Goal: Task Accomplishment & Management: Complete application form

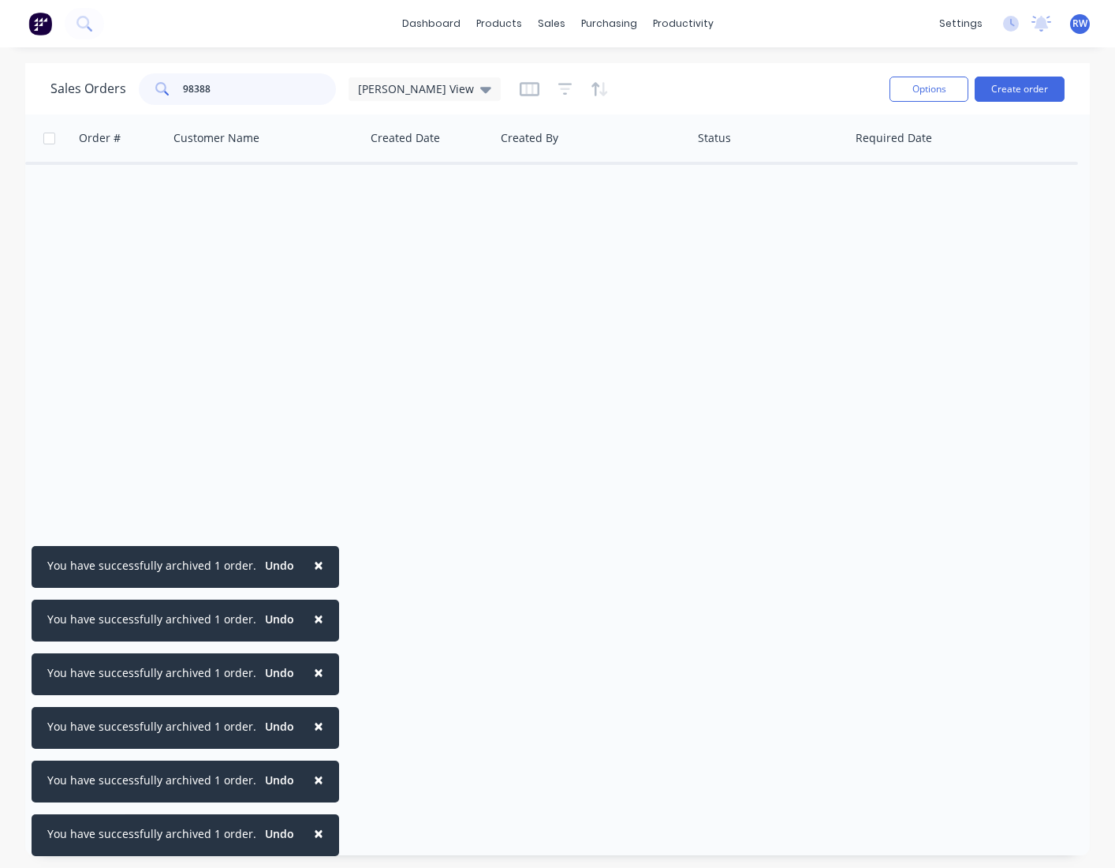
drag, startPoint x: 259, startPoint y: 89, endPoint x: 146, endPoint y: 86, distance: 112.9
click at [183, 86] on input "98388" at bounding box center [260, 89] width 154 height 32
type input "[DATE]"
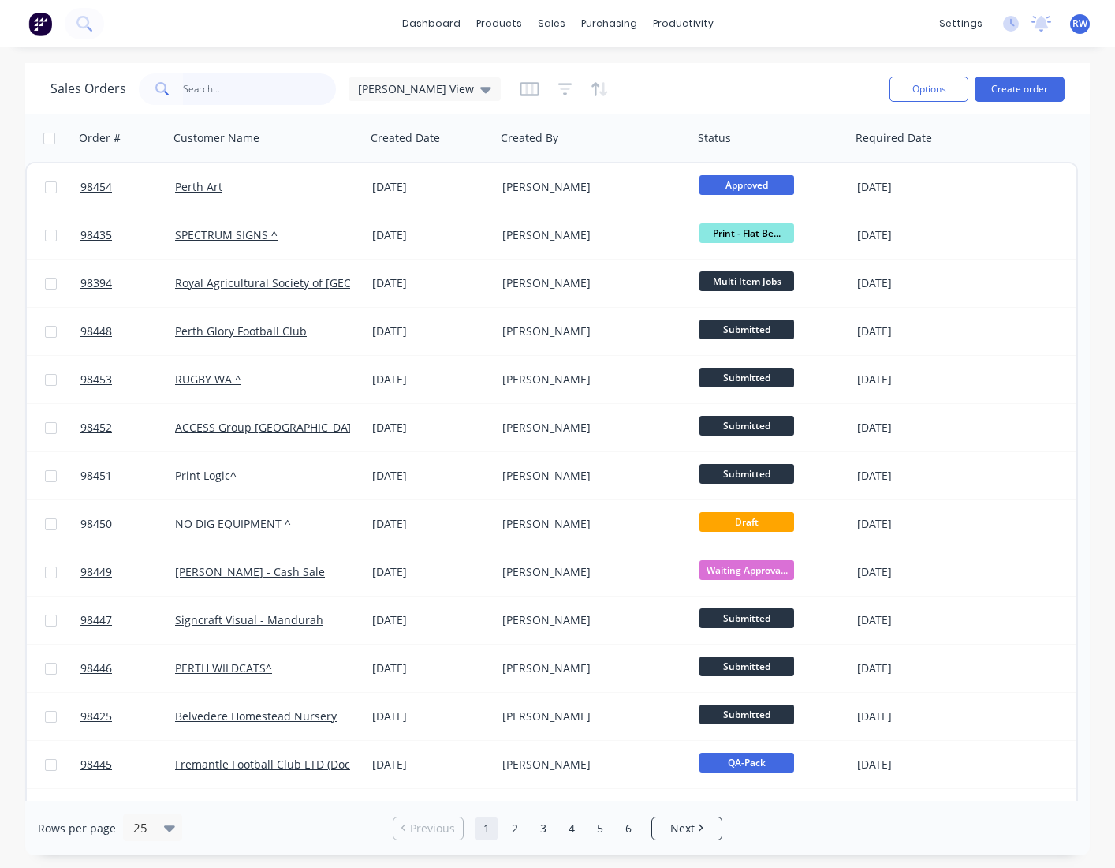
click at [248, 86] on input "text" at bounding box center [260, 89] width 154 height 32
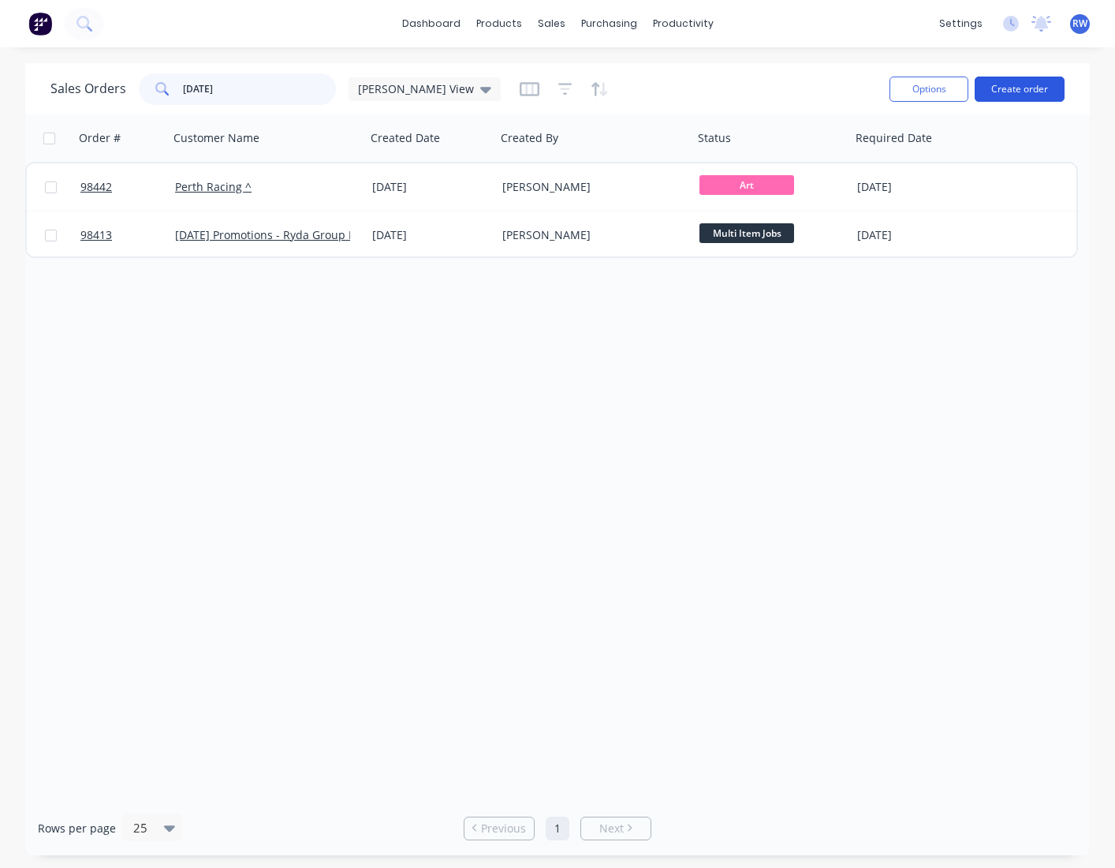
type input "[DATE]"
click at [1023, 89] on button "Create order" at bounding box center [1020, 89] width 90 height 25
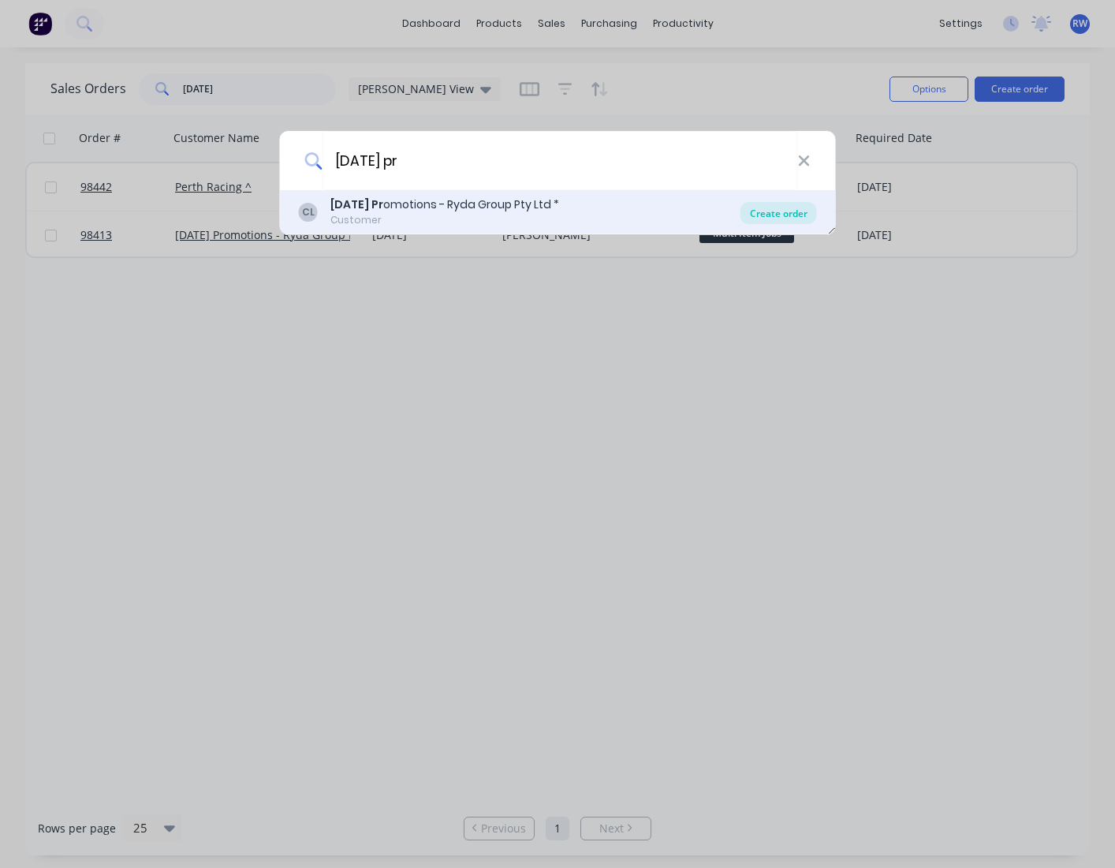
type input "carnival pr"
click at [762, 218] on div "Create order" at bounding box center [779, 213] width 77 height 22
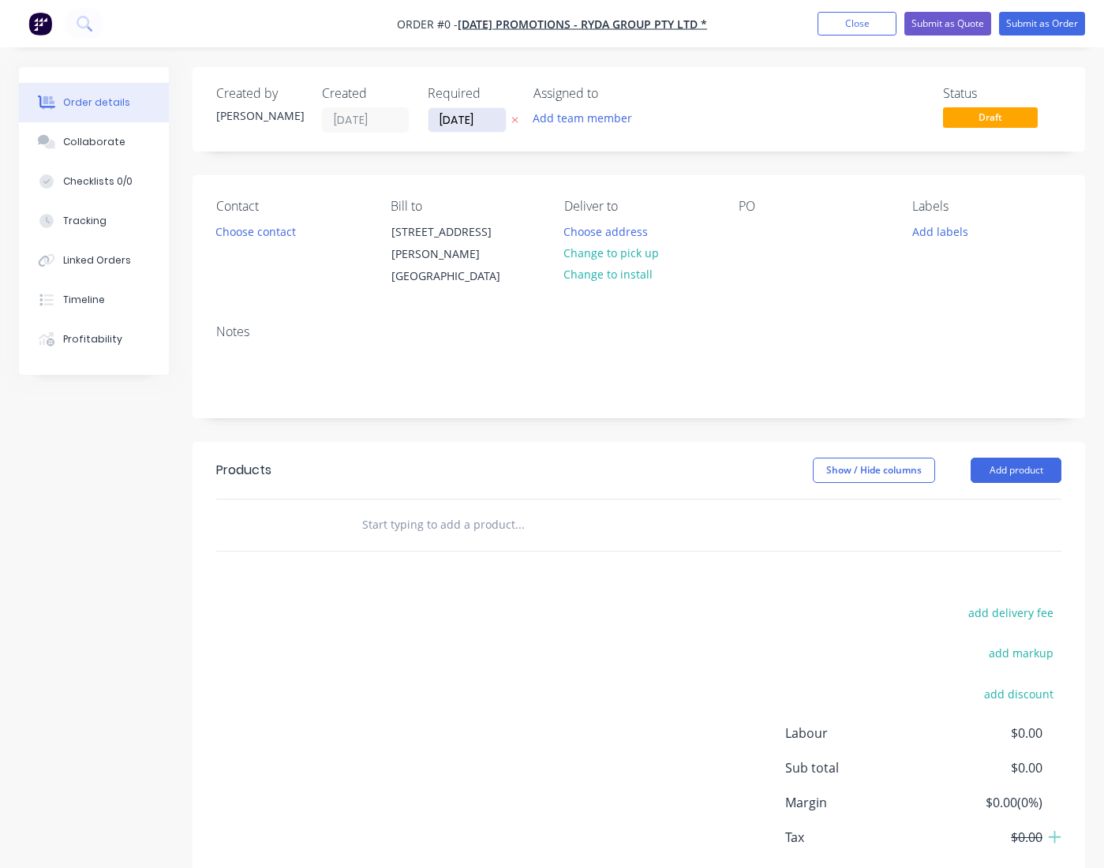
click at [493, 120] on input "04/09/25" at bounding box center [466, 120] width 77 height 24
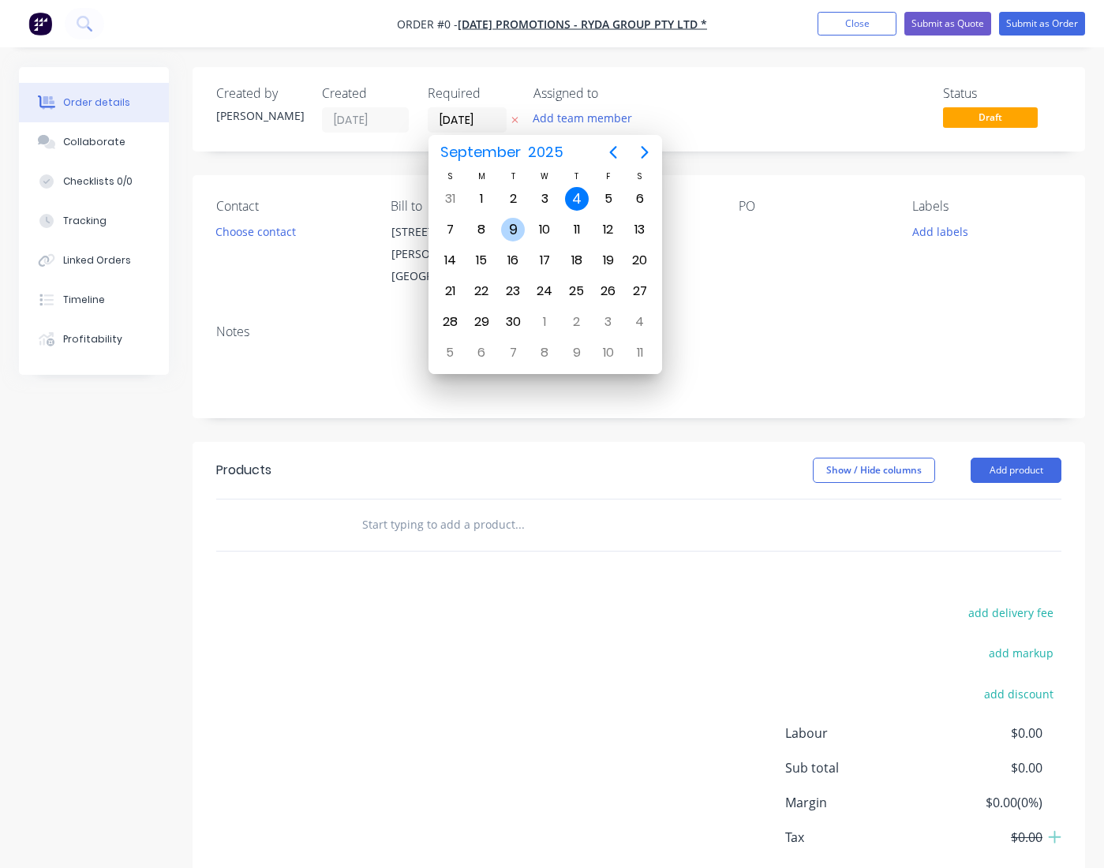
click at [509, 226] on div "9" at bounding box center [513, 230] width 24 height 24
type input "09/09/25"
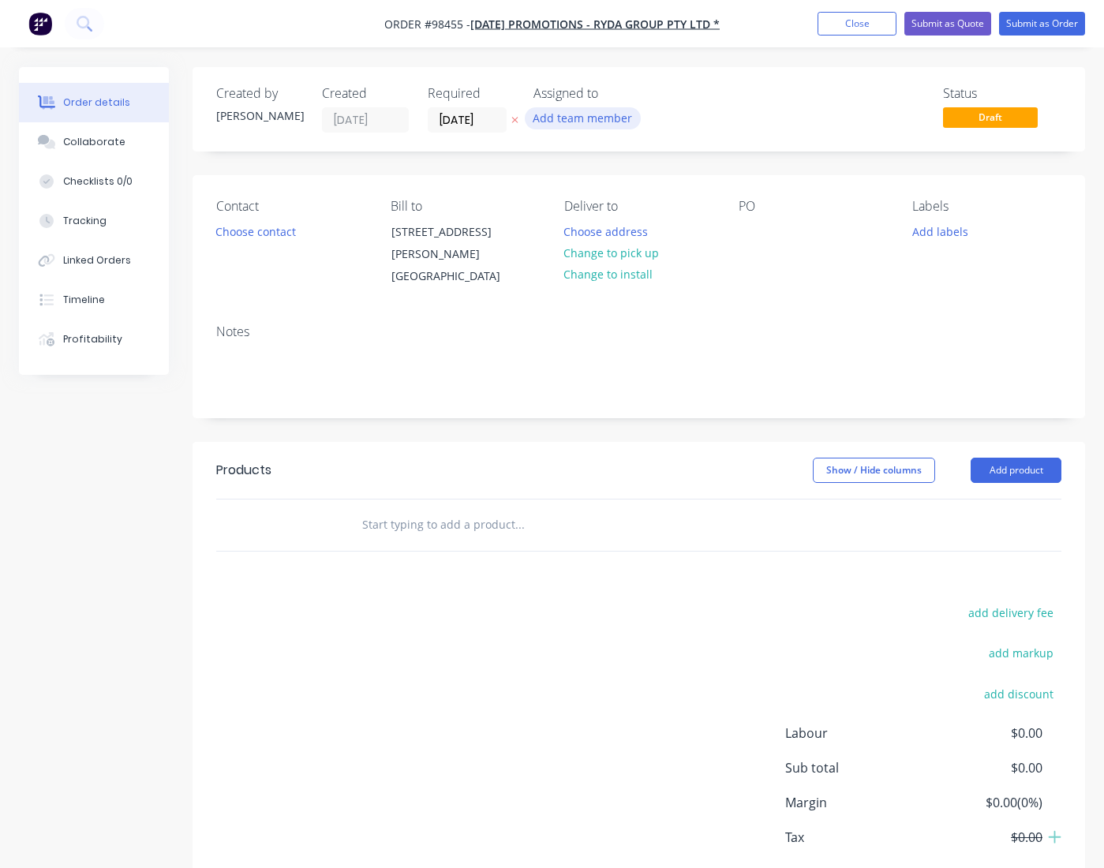
click at [559, 120] on button "Add team member" at bounding box center [583, 117] width 116 height 21
type input "pete"
click at [607, 208] on div "peter Wagener" at bounding box center [660, 206] width 158 height 17
click at [254, 233] on button "Choose contact" at bounding box center [255, 230] width 97 height 21
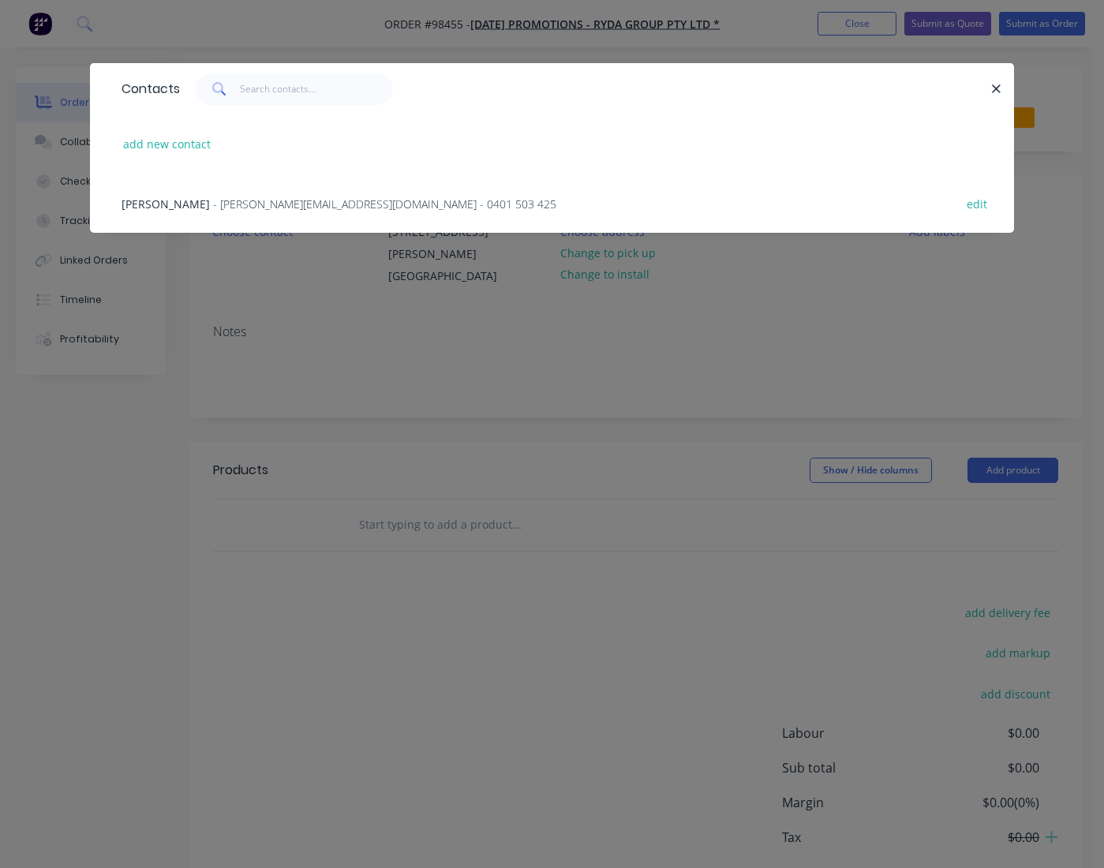
click at [244, 207] on span "- daniel@carnivalpromotions.com.au - 0401 503 425" at bounding box center [384, 203] width 343 height 15
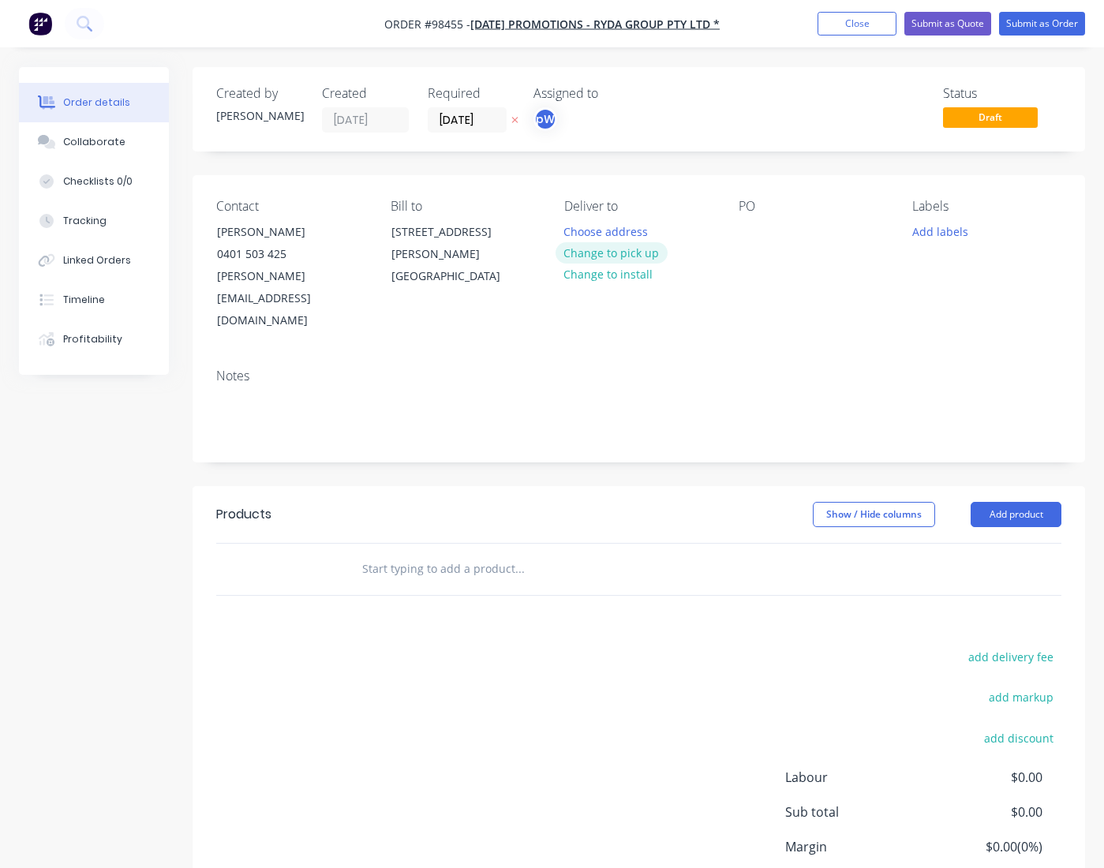
click at [607, 256] on button "Change to pick up" at bounding box center [611, 252] width 112 height 21
click at [745, 226] on div at bounding box center [750, 231] width 25 height 23
click at [919, 231] on button "Add labels" at bounding box center [939, 230] width 73 height 21
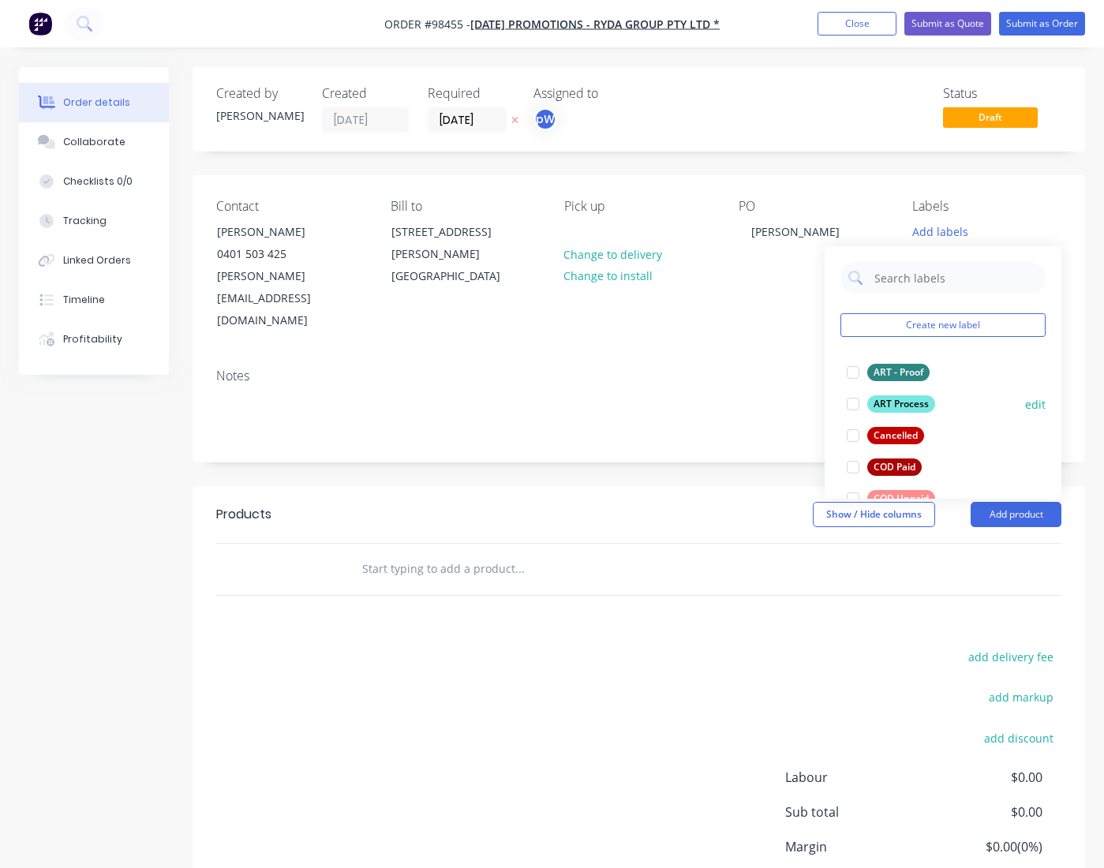
drag, startPoint x: 884, startPoint y: 367, endPoint x: 888, endPoint y: 383, distance: 17.0
click at [884, 368] on div "ART - Proof" at bounding box center [898, 372] width 62 height 17
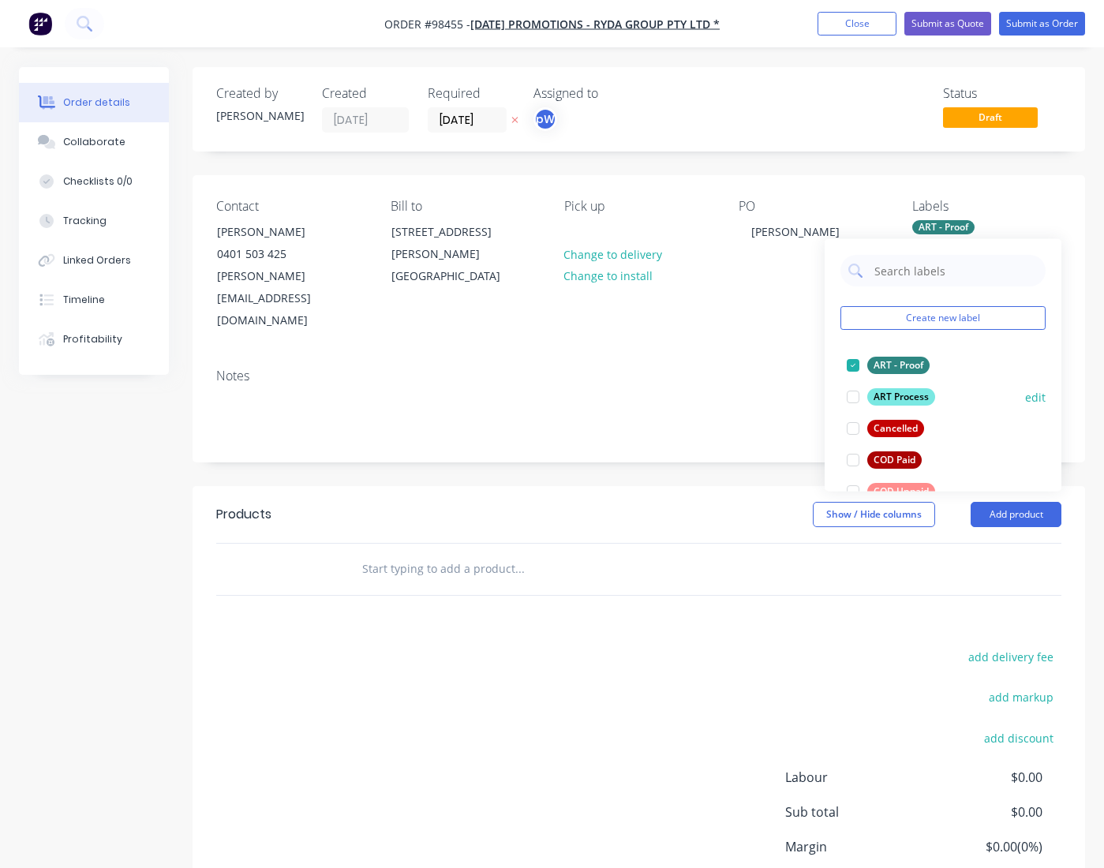
click at [891, 397] on div "ART Process" at bounding box center [901, 396] width 68 height 17
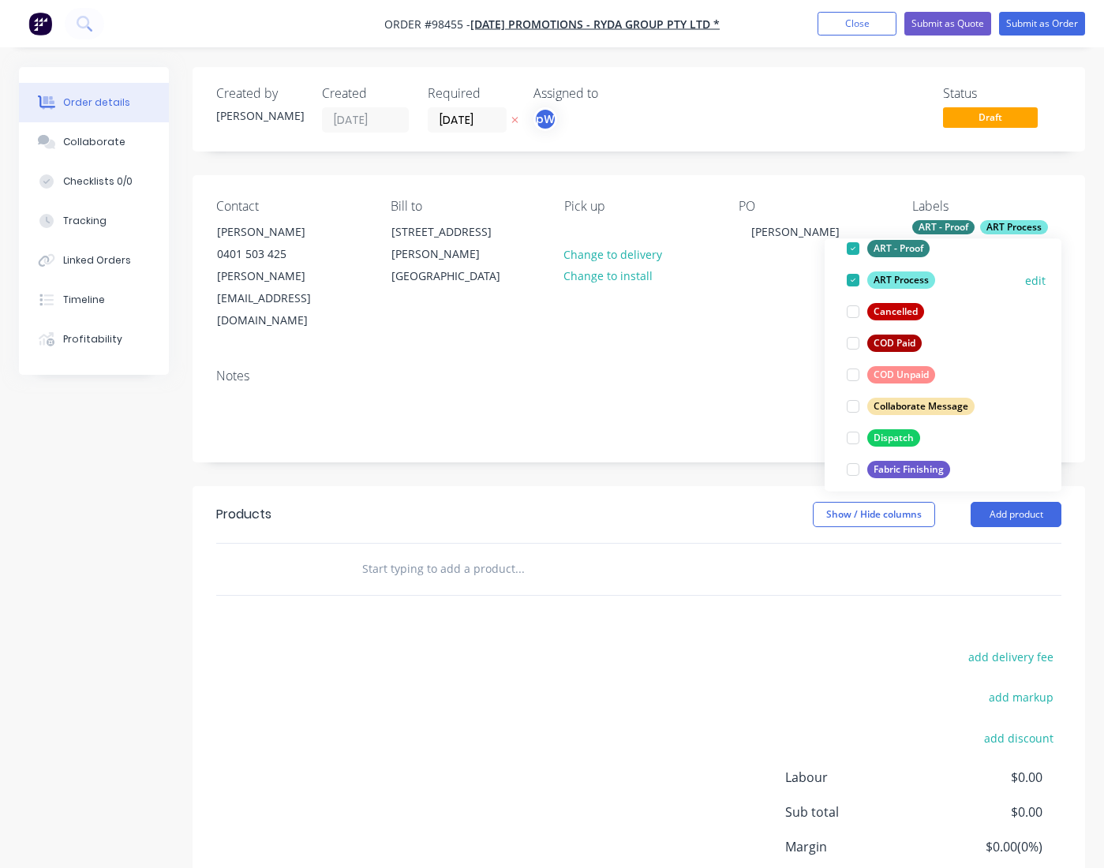
scroll to position [128, 0]
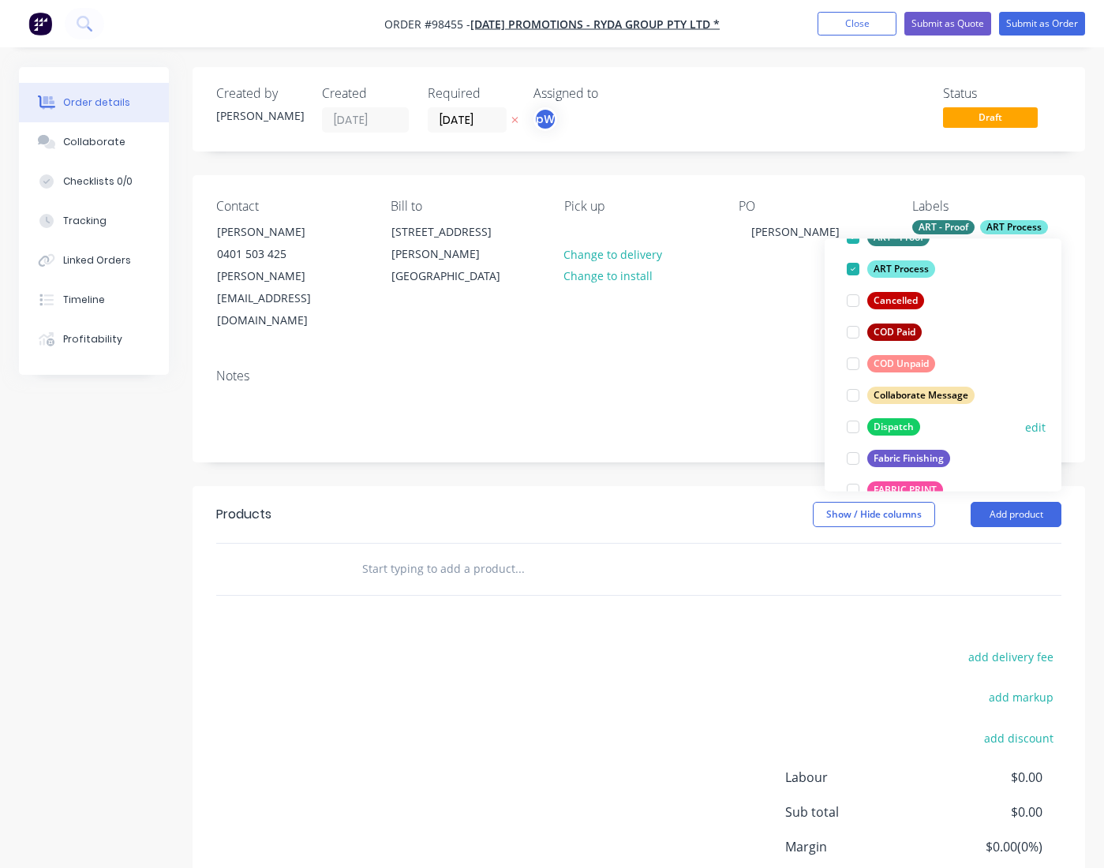
click at [897, 429] on div "Dispatch" at bounding box center [893, 426] width 53 height 17
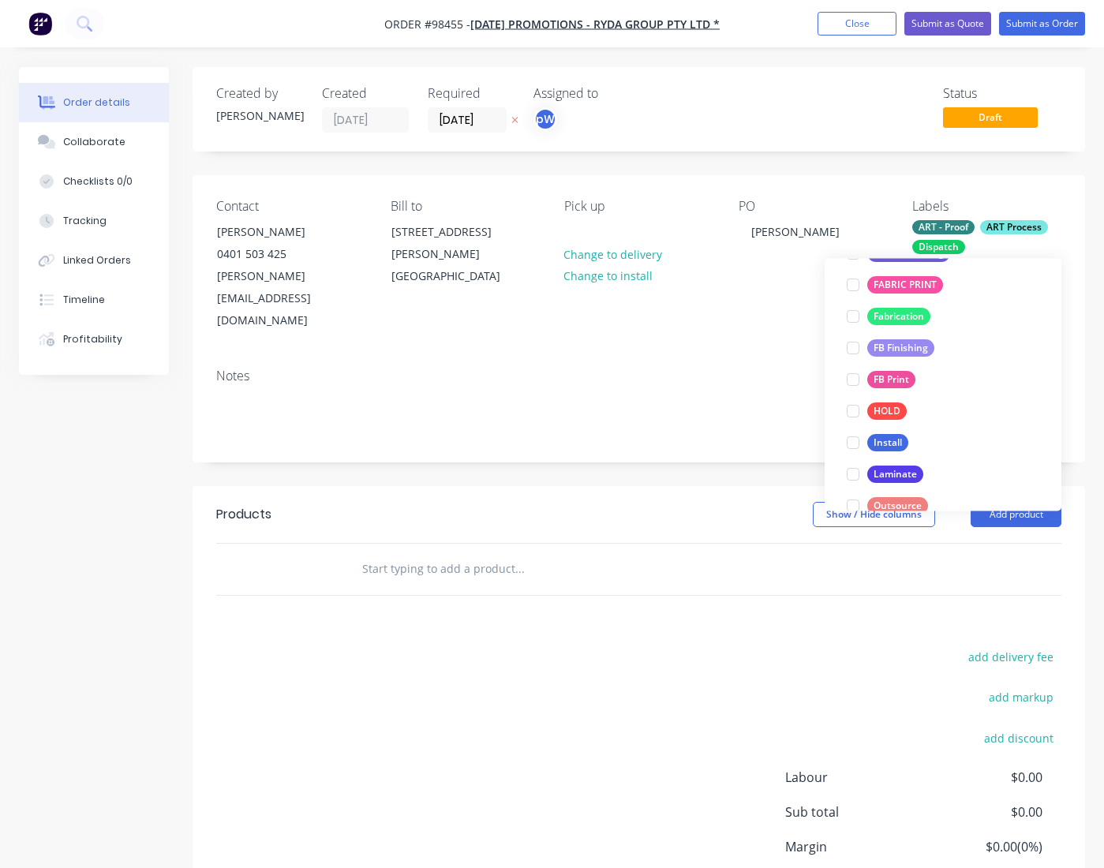
scroll to position [359, 0]
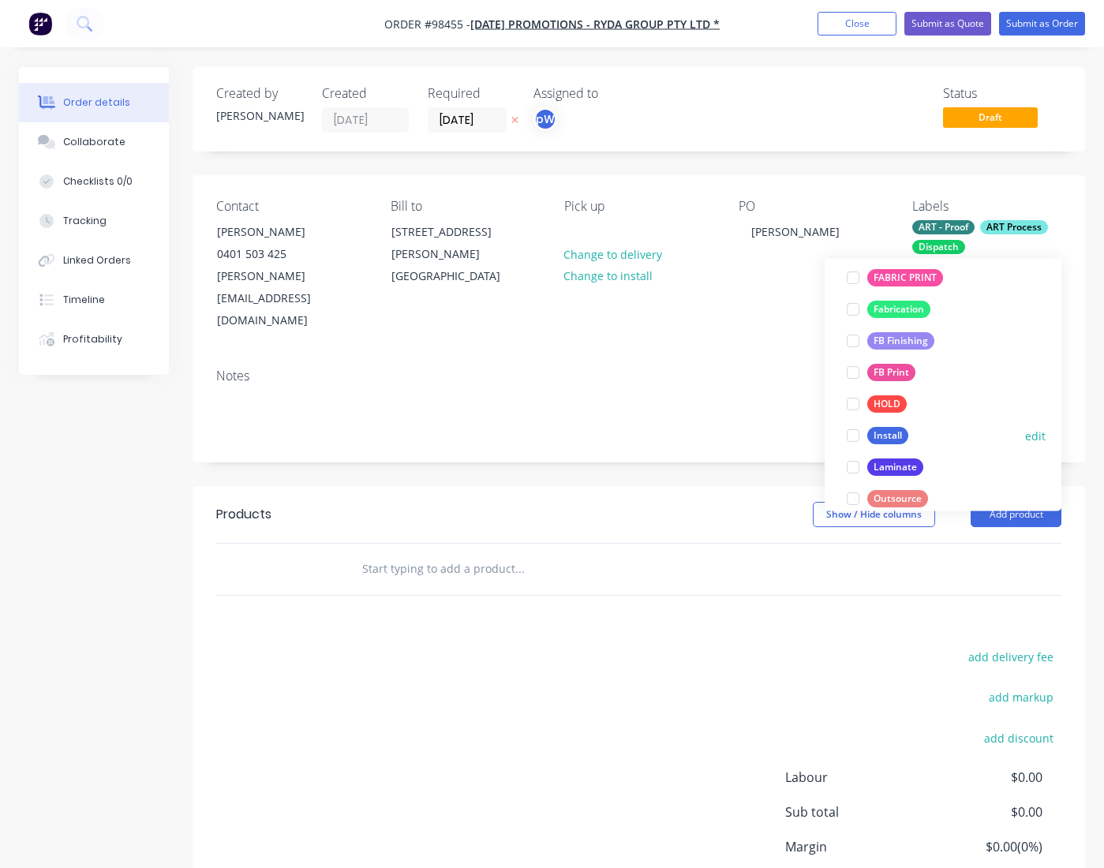
click at [884, 437] on div "Install" at bounding box center [887, 436] width 41 height 17
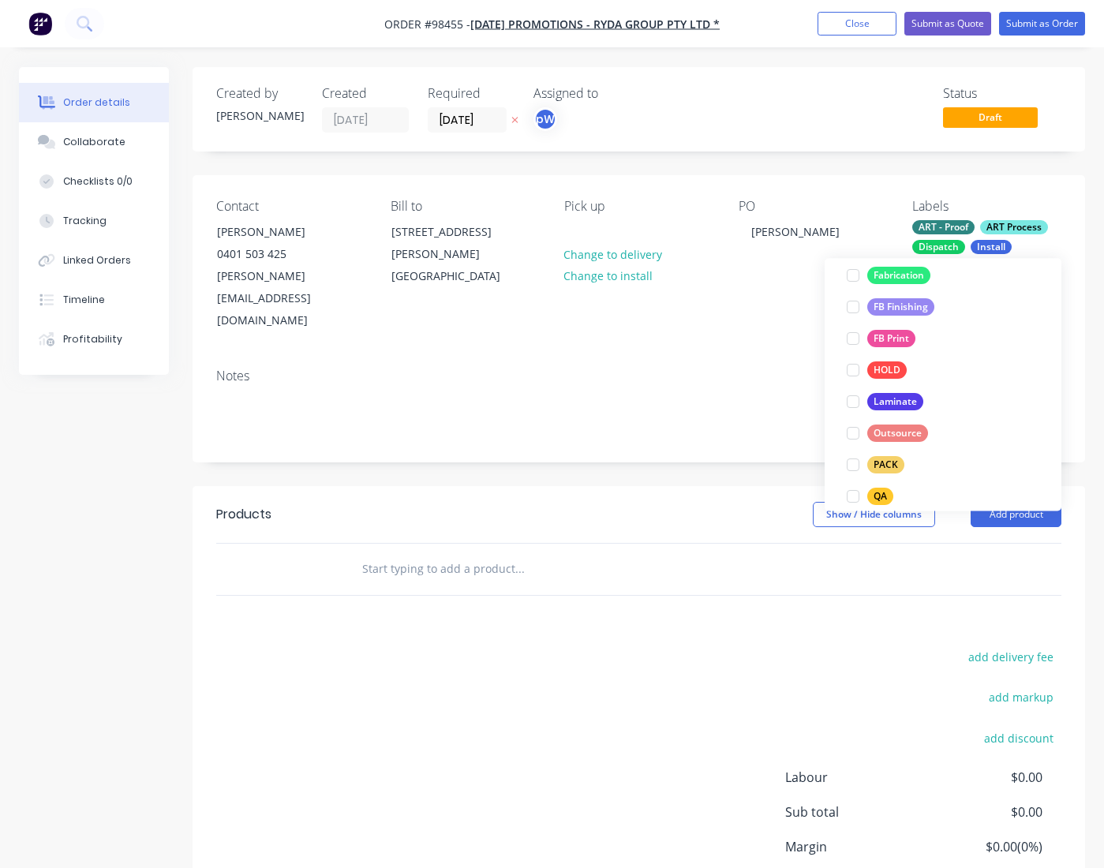
scroll to position [440, 0]
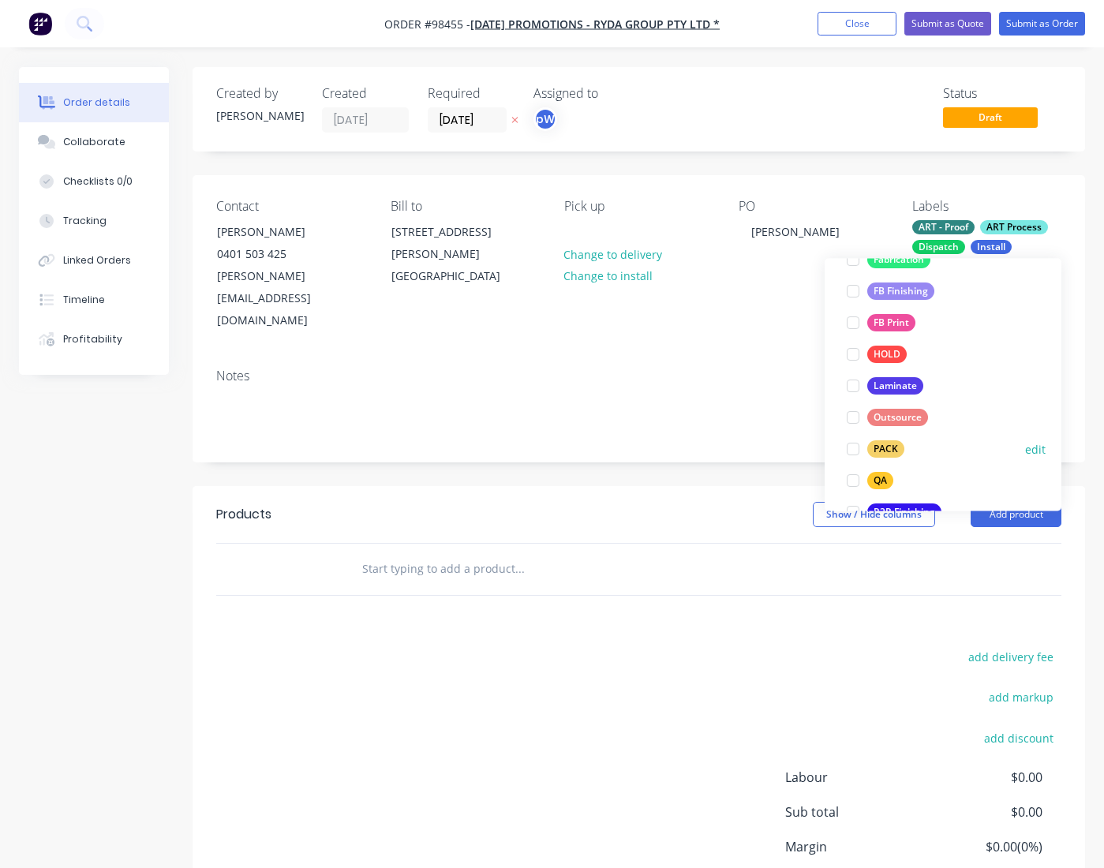
click at [884, 450] on div "PACK" at bounding box center [885, 449] width 37 height 17
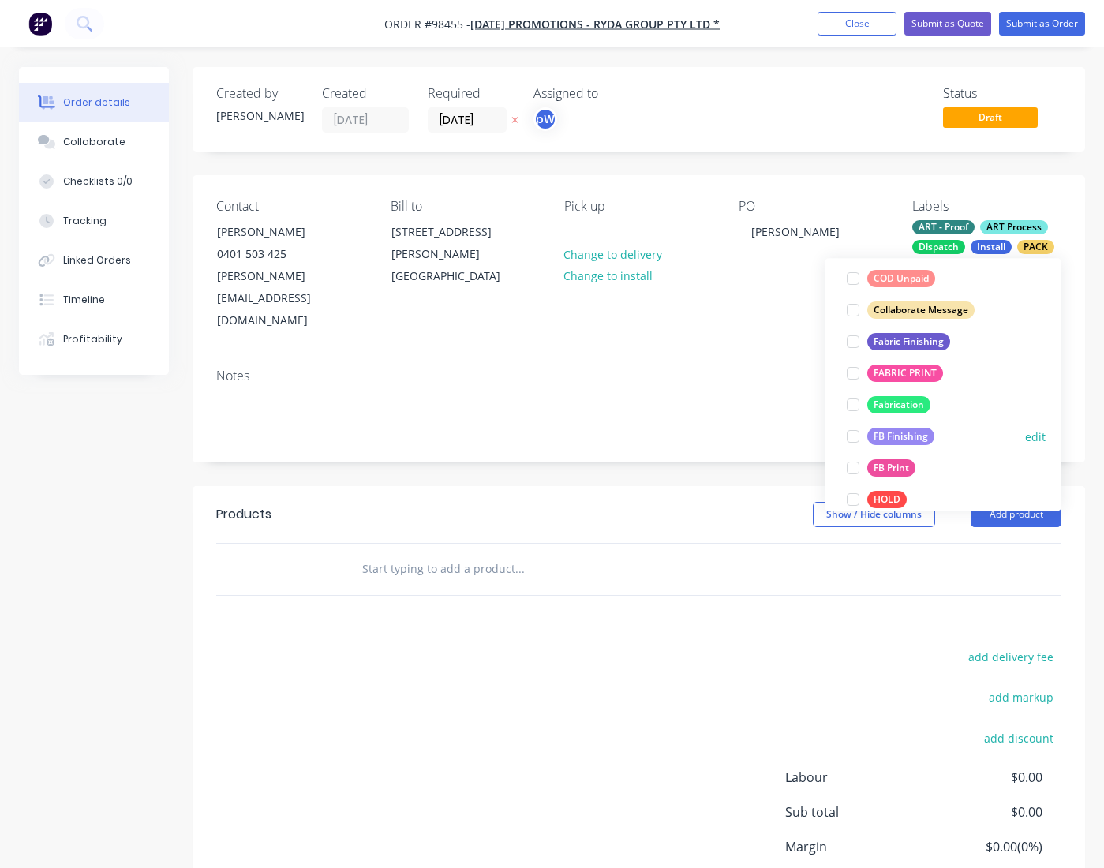
scroll to position [420, 0]
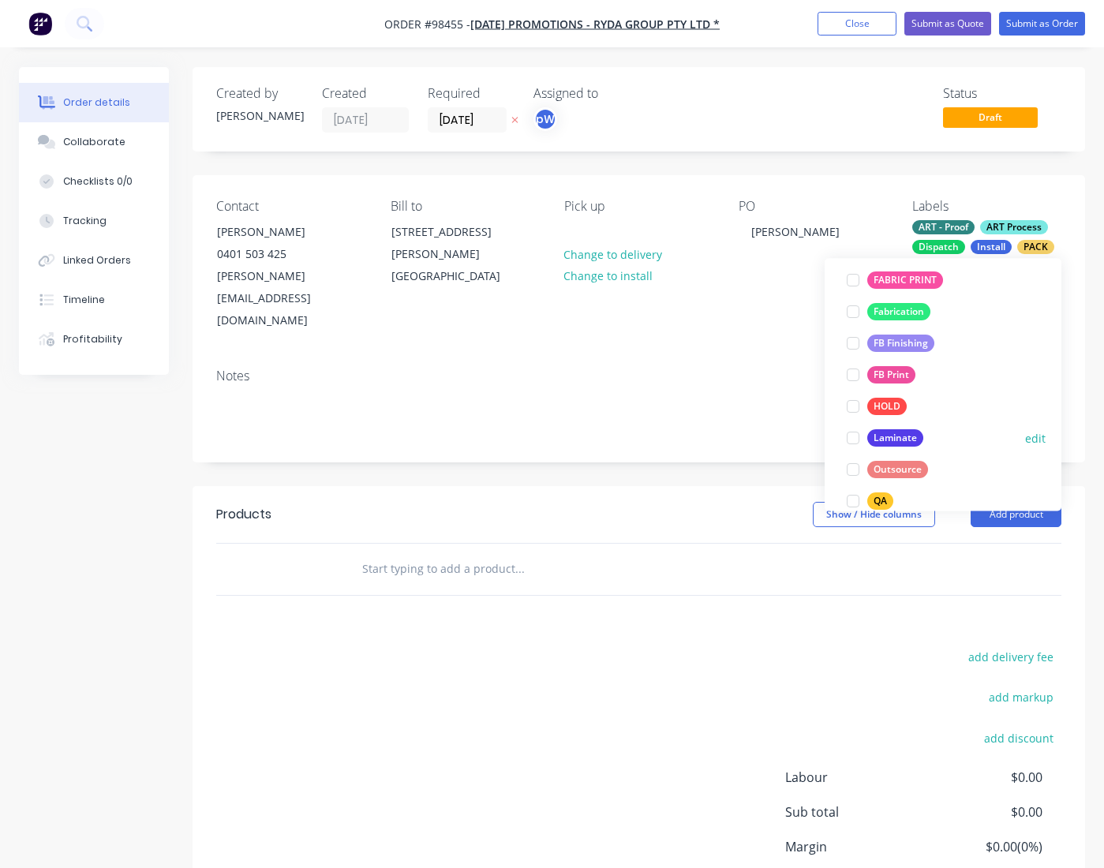
click at [885, 441] on div "Laminate" at bounding box center [895, 438] width 56 height 17
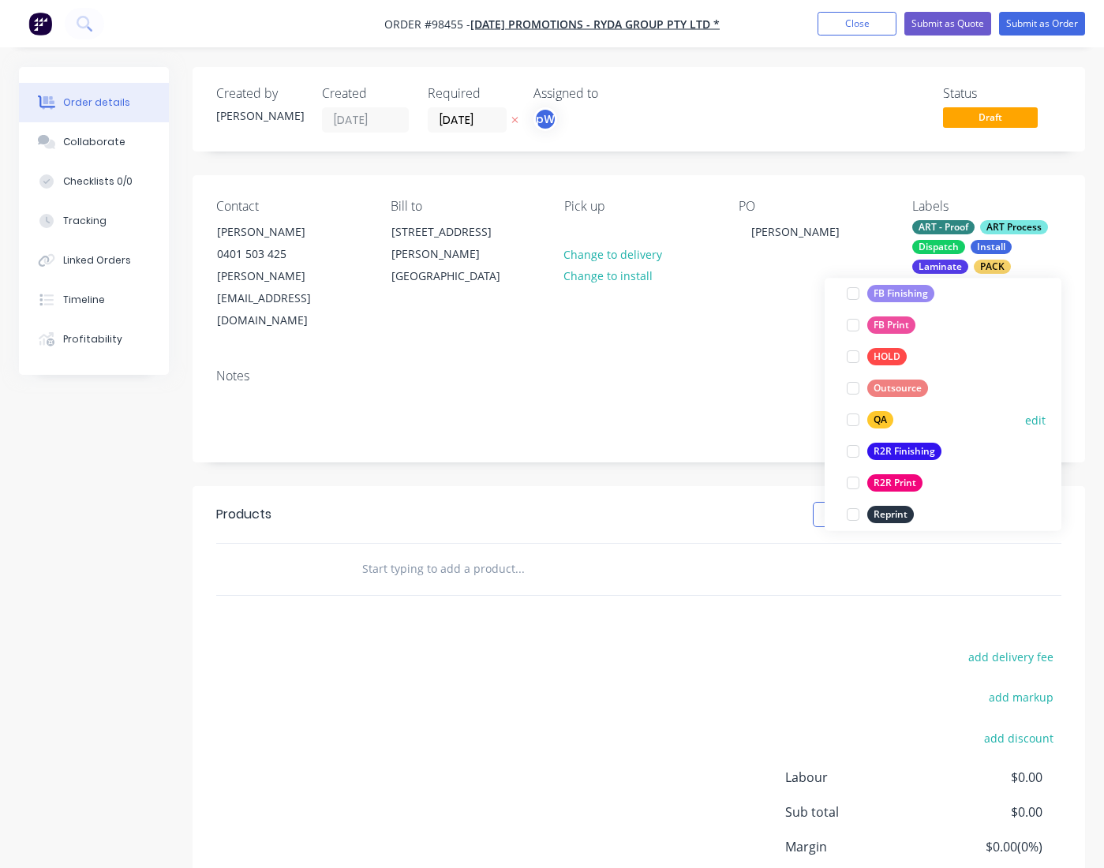
click at [880, 426] on div "QA" at bounding box center [880, 420] width 26 height 17
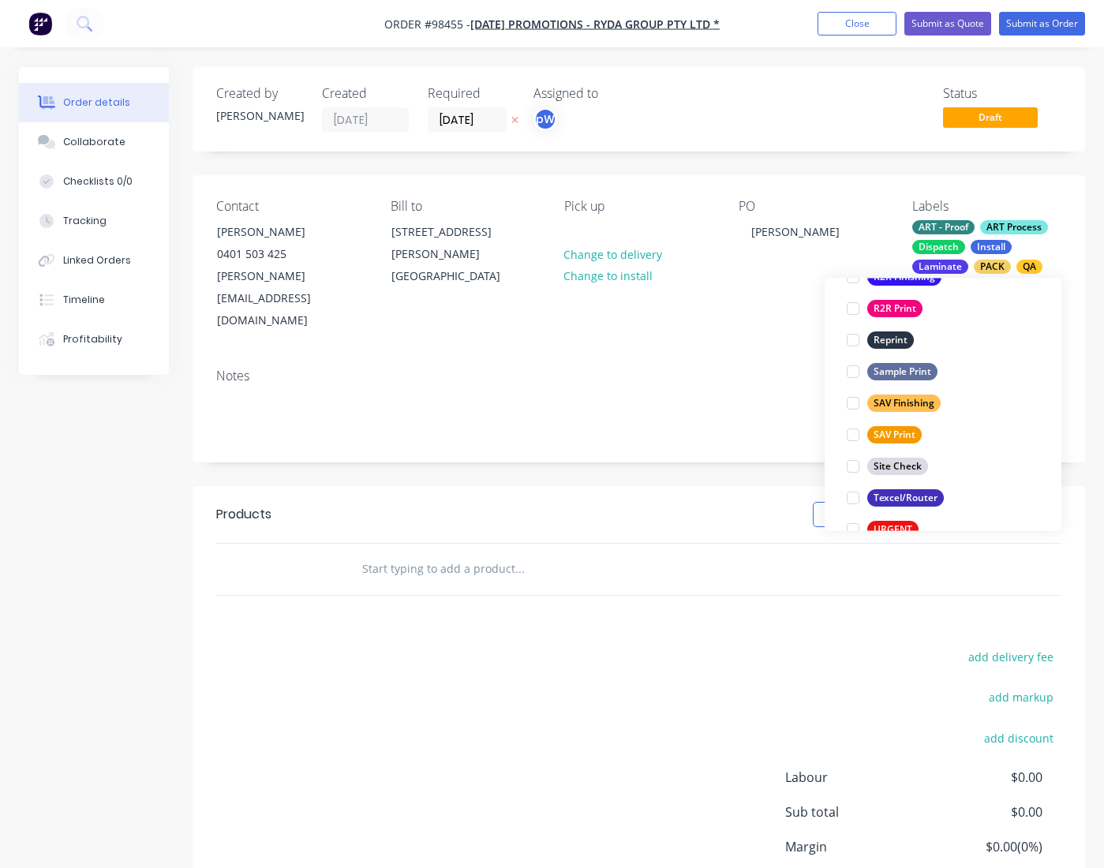
scroll to position [721, 0]
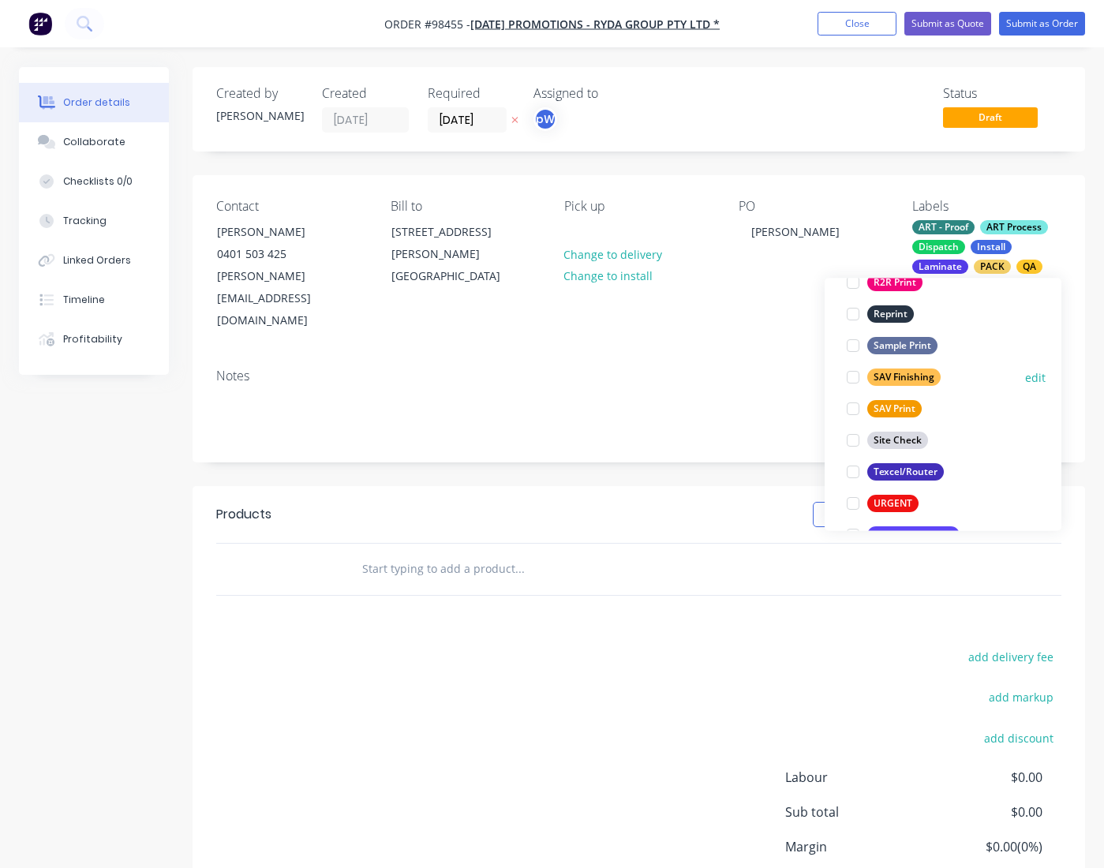
click at [883, 380] on div "SAV Finishing" at bounding box center [903, 377] width 73 height 17
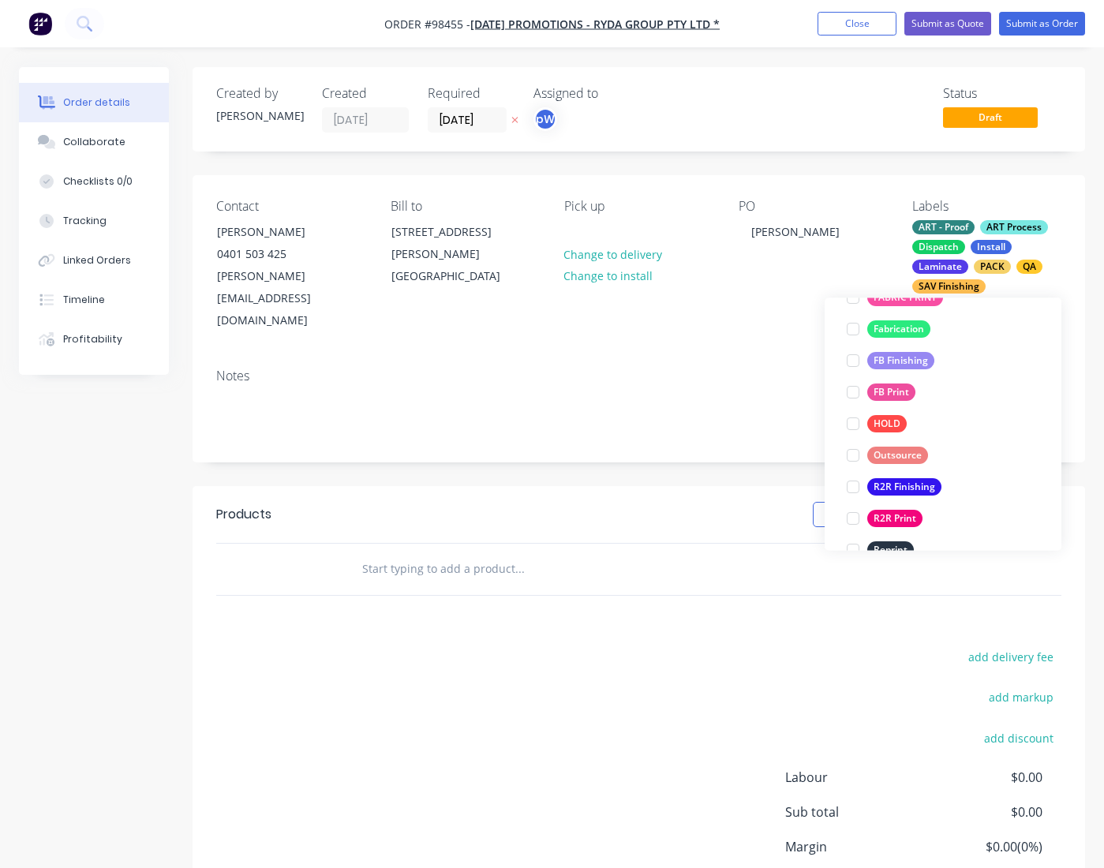
scroll to position [757, 0]
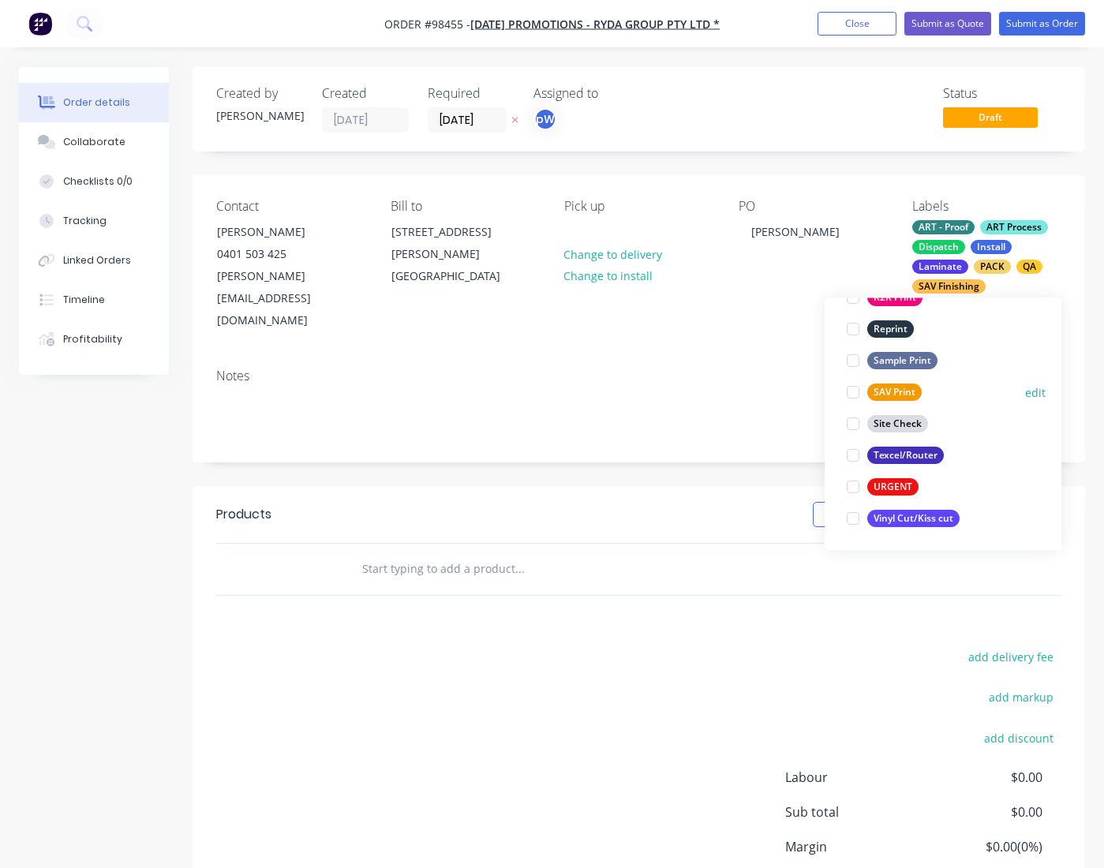
click at [886, 394] on div "SAV Print" at bounding box center [894, 392] width 54 height 17
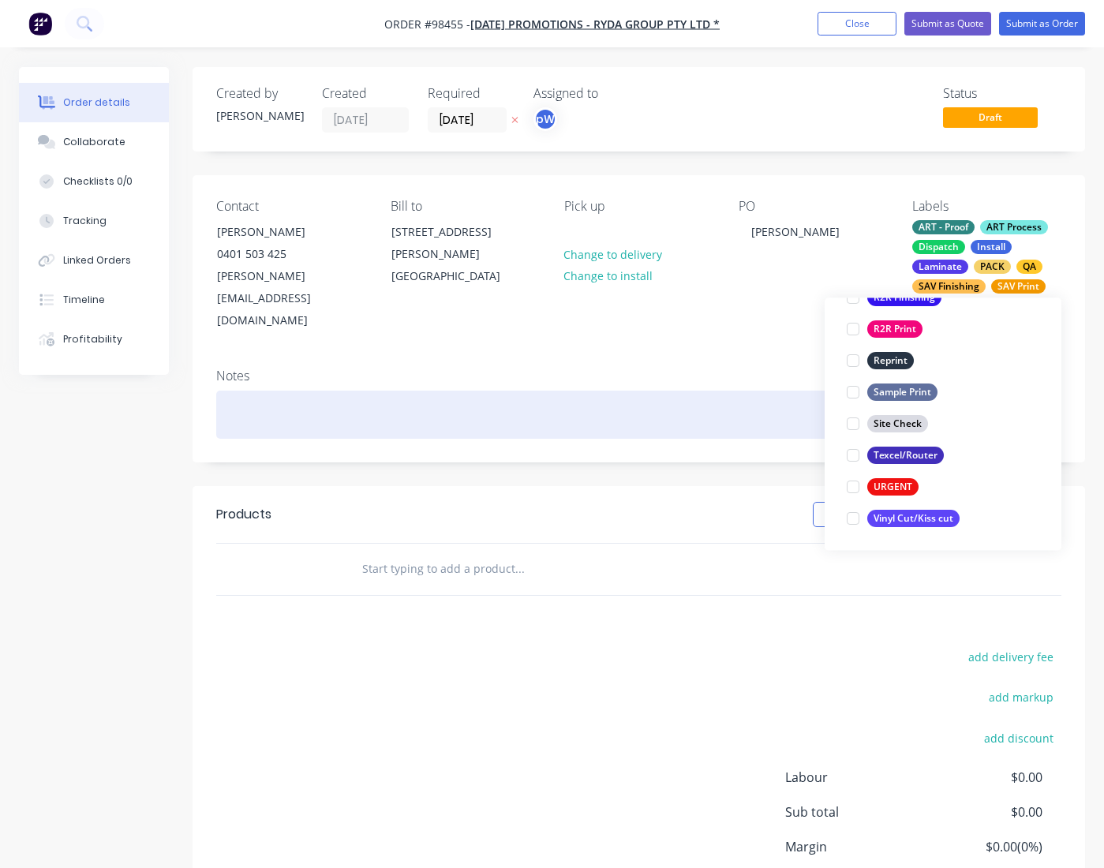
click at [396, 390] on div at bounding box center [638, 414] width 845 height 48
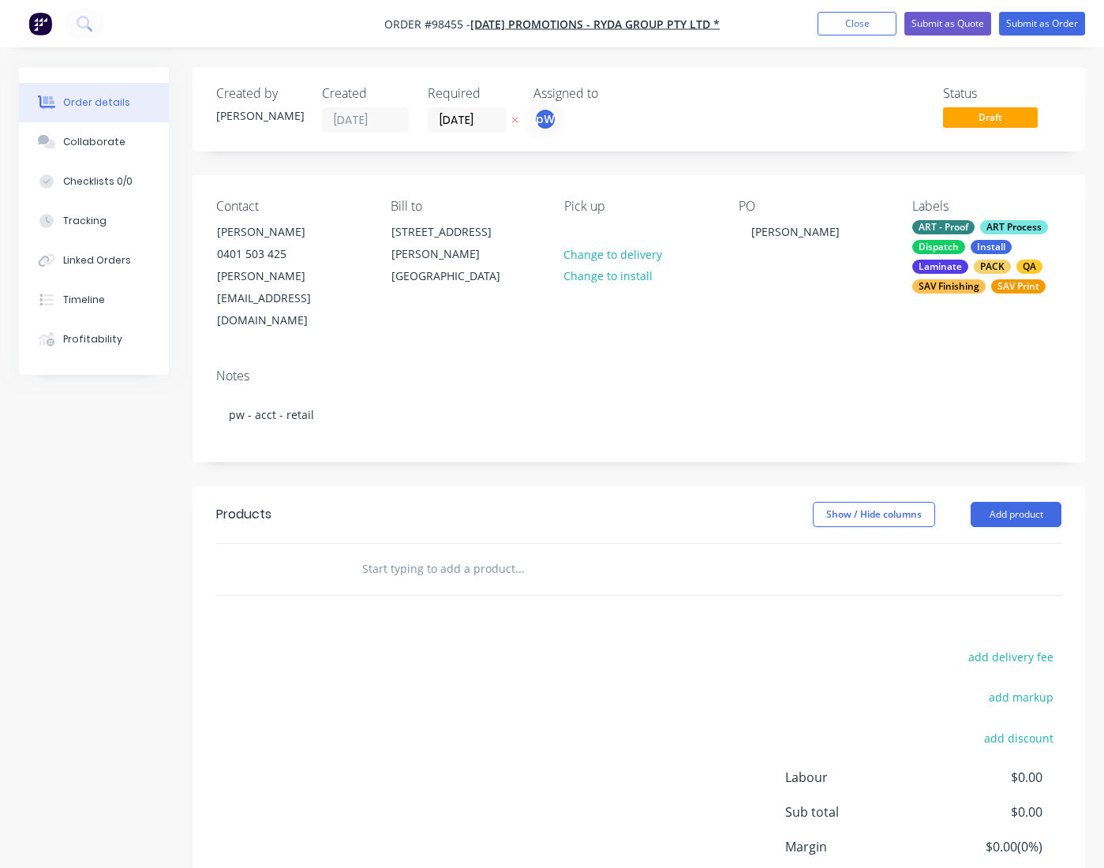
click at [383, 553] on input "text" at bounding box center [519, 569] width 316 height 32
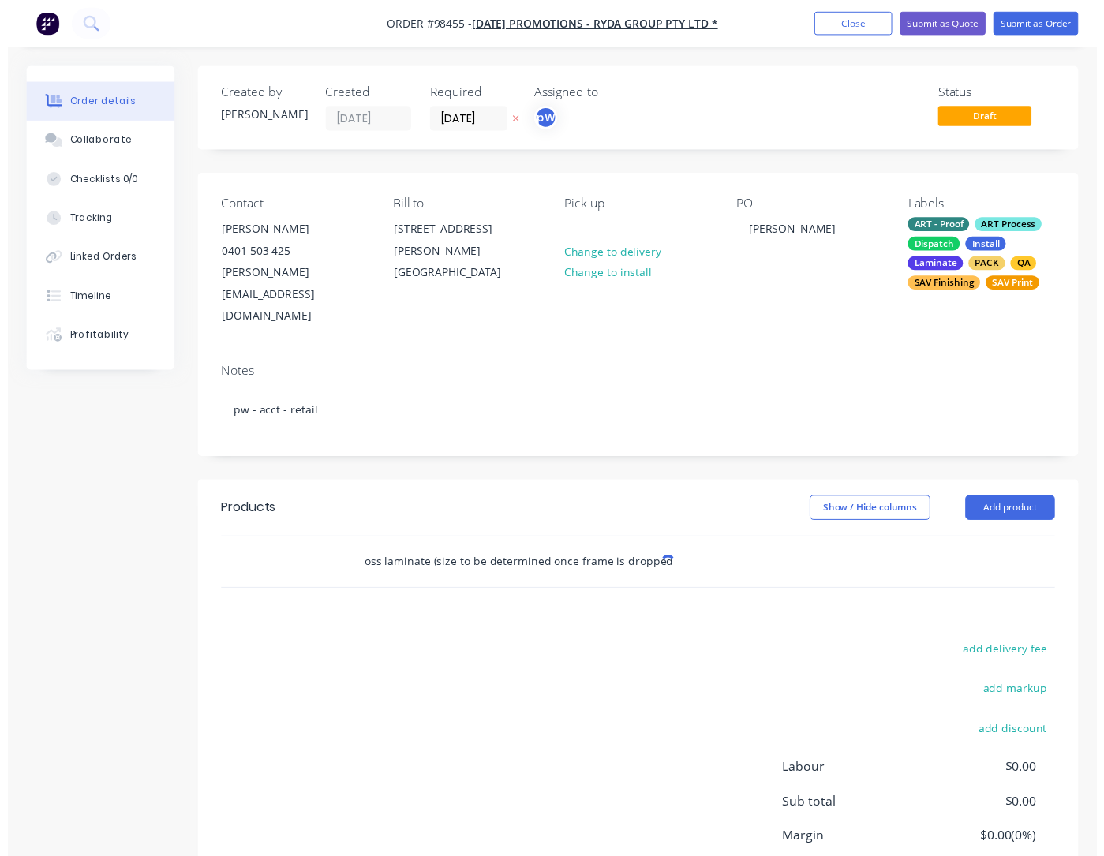
scroll to position [0, 114]
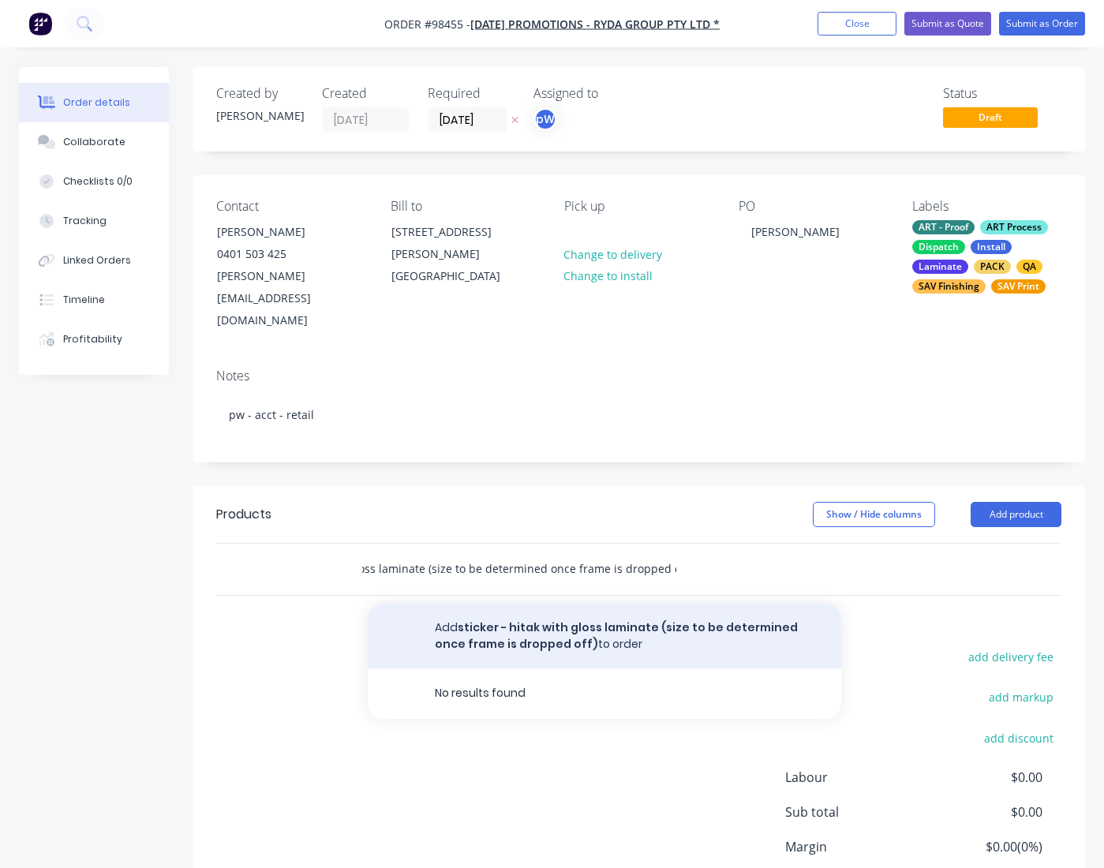
type input "sticker - hitak with gloss laminate (size to be determined once frame is droppe…"
click at [497, 603] on button "Add sticker - hitak with gloss laminate (size to be determined once frame is dr…" at bounding box center [604, 635] width 473 height 65
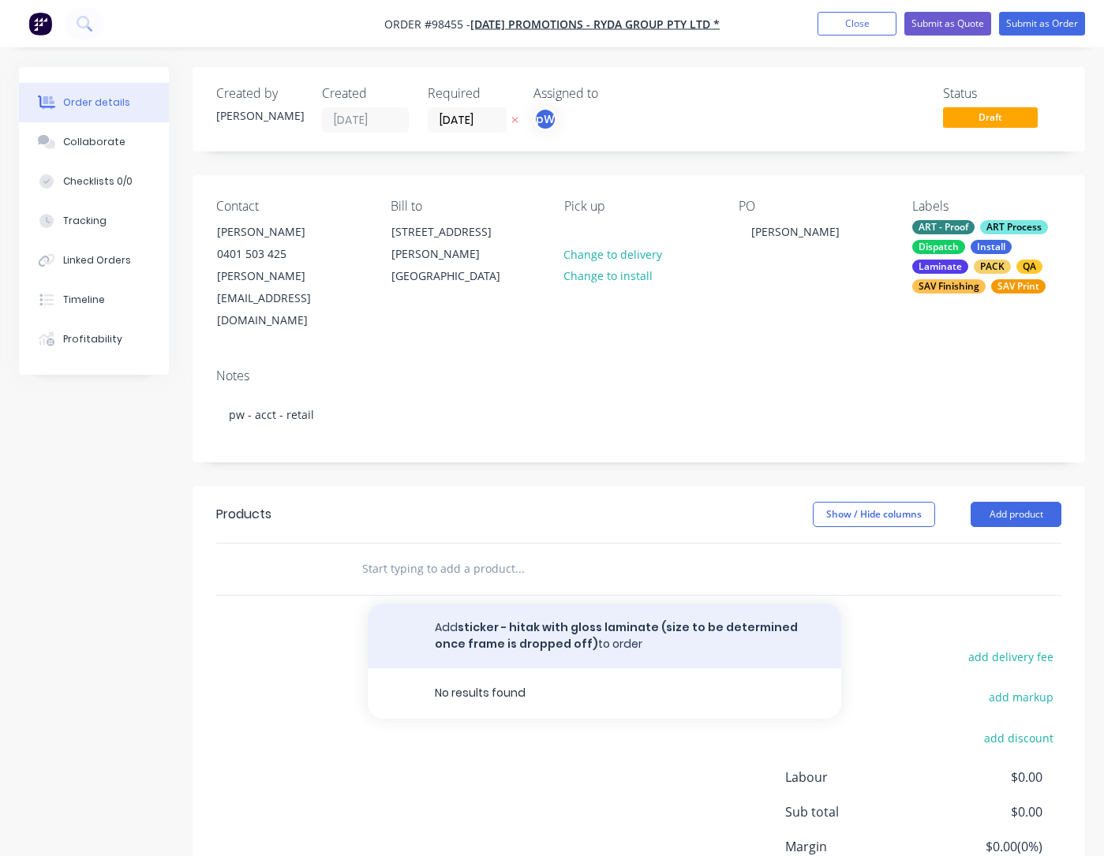
scroll to position [0, 0]
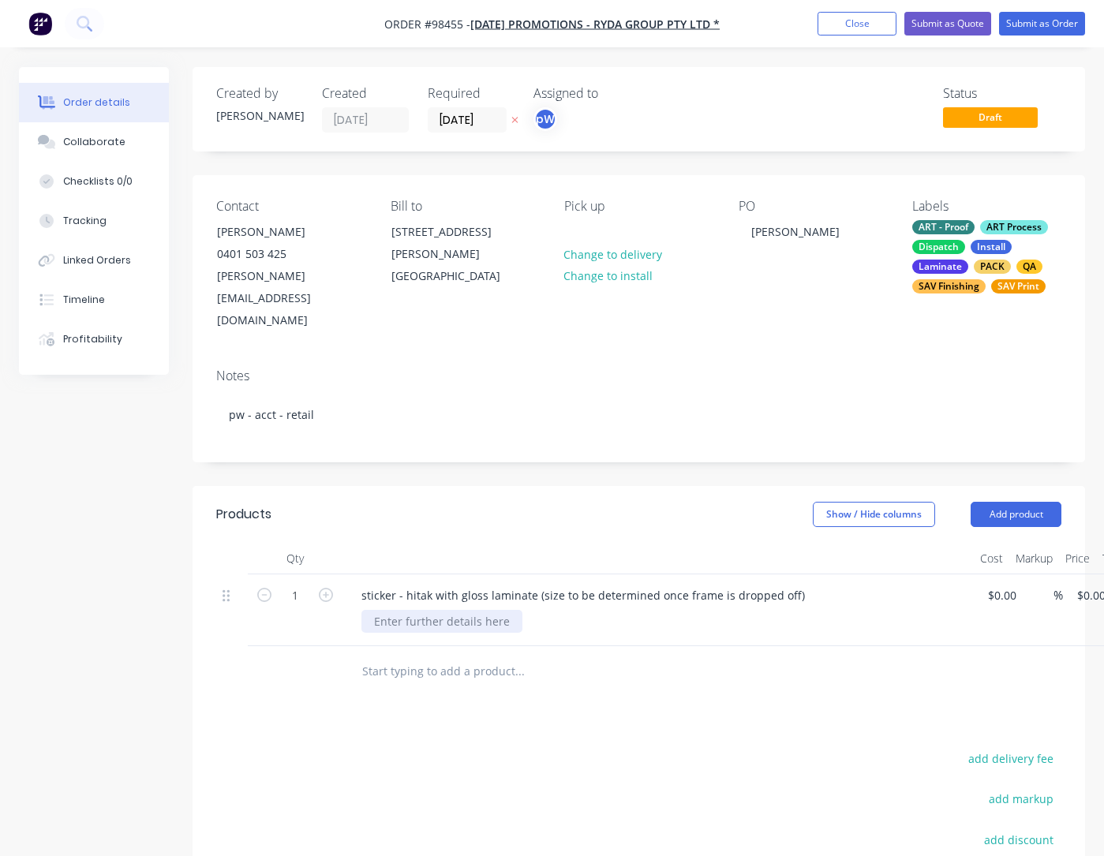
click at [474, 610] on div at bounding box center [441, 621] width 161 height 23
click at [1026, 502] on button "Add product" at bounding box center [1015, 514] width 91 height 25
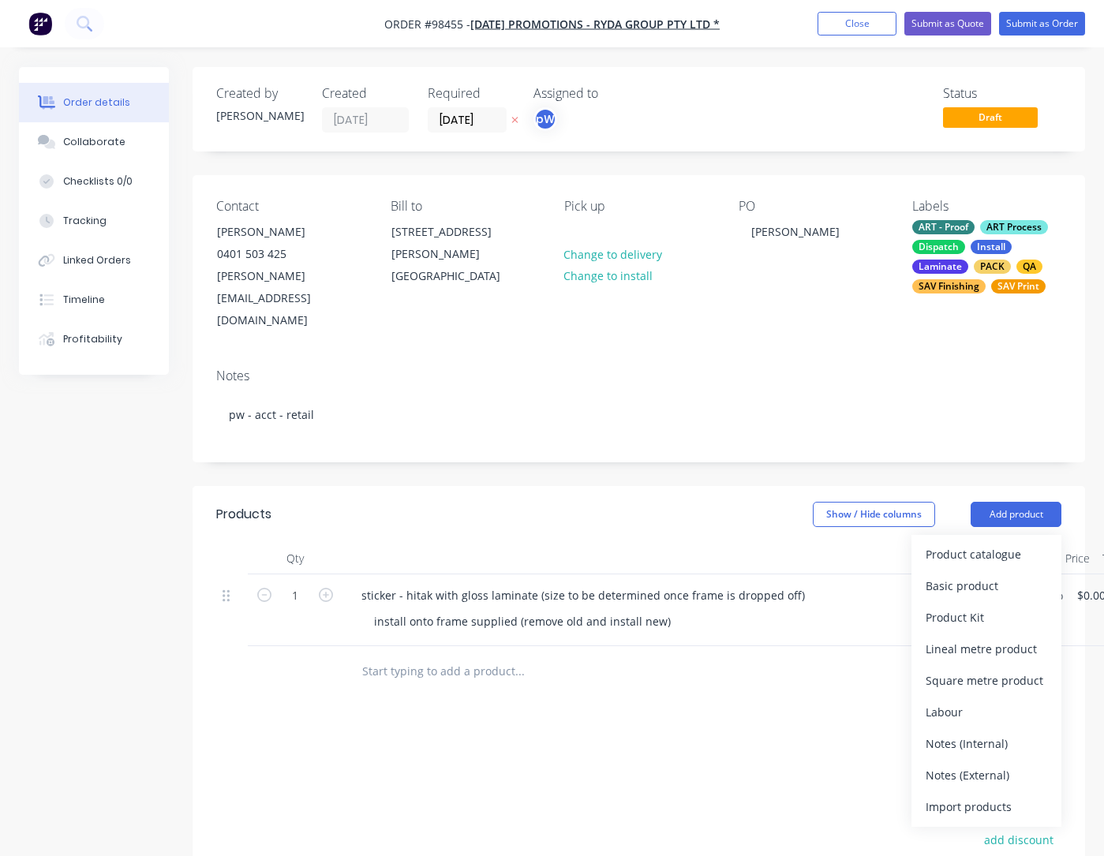
drag, startPoint x: 990, startPoint y: 730, endPoint x: 979, endPoint y: 723, distance: 13.1
click at [990, 764] on div "Notes (External)" at bounding box center [985, 775] width 121 height 23
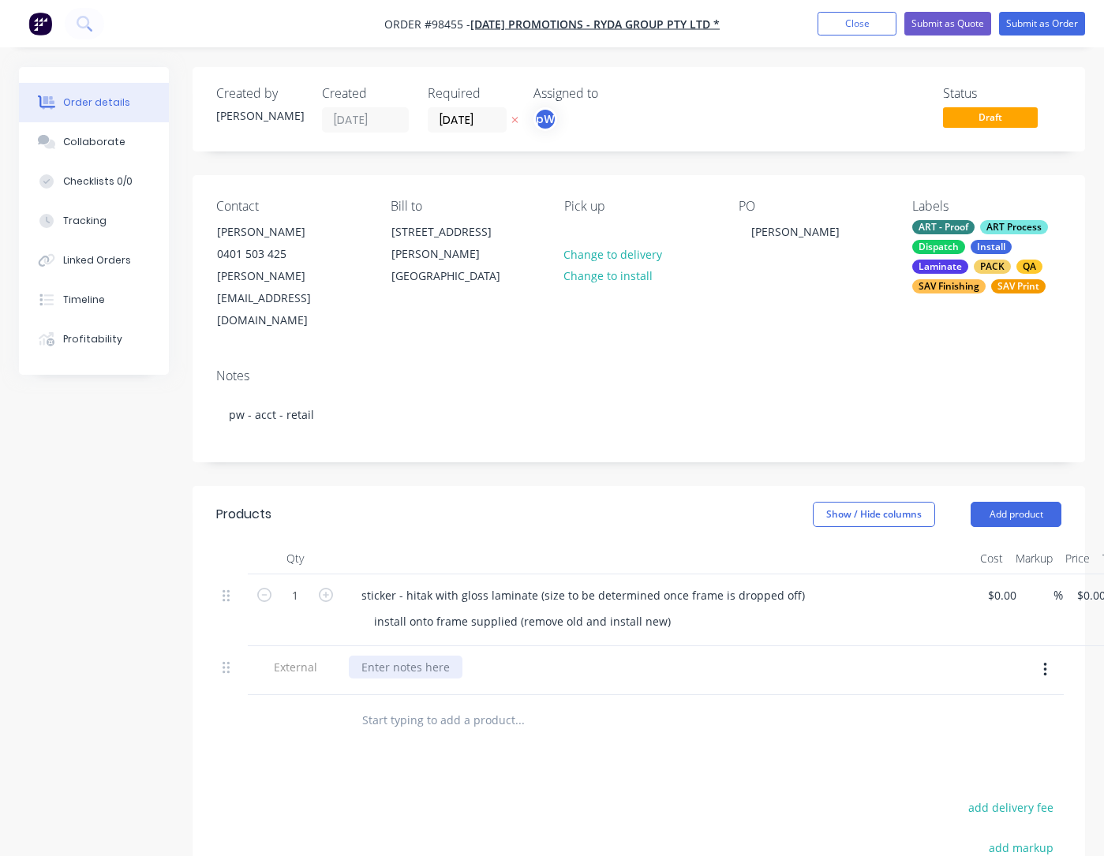
click at [433, 656] on div at bounding box center [406, 667] width 114 height 23
paste div
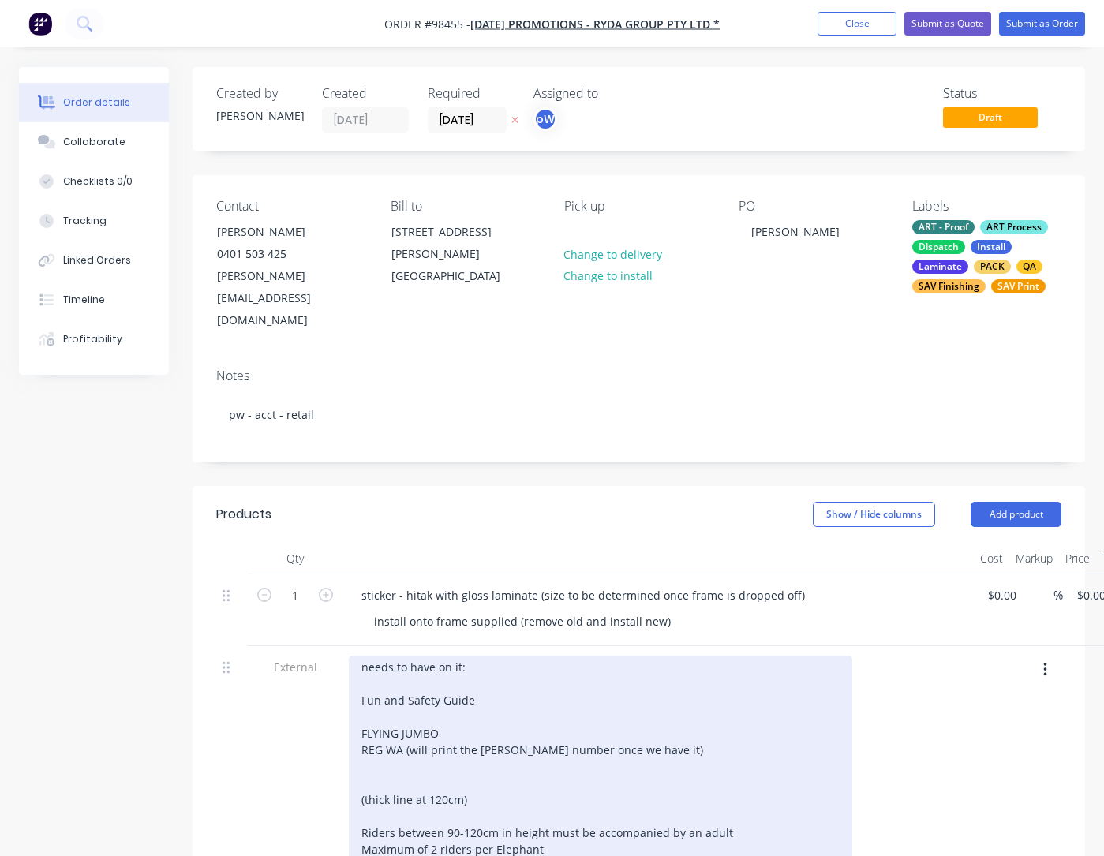
scroll to position [211, 0]
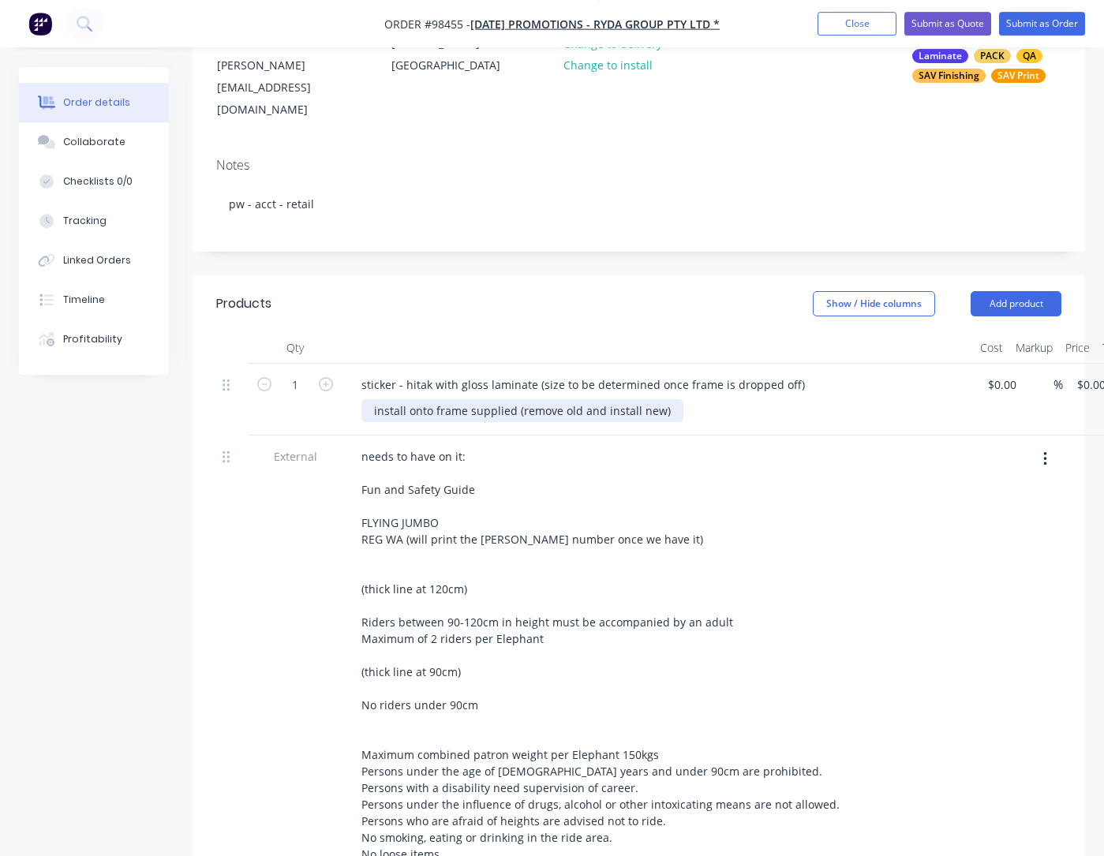
click at [669, 399] on div "install onto frame supplied (remove old and install new)" at bounding box center [522, 410] width 322 height 23
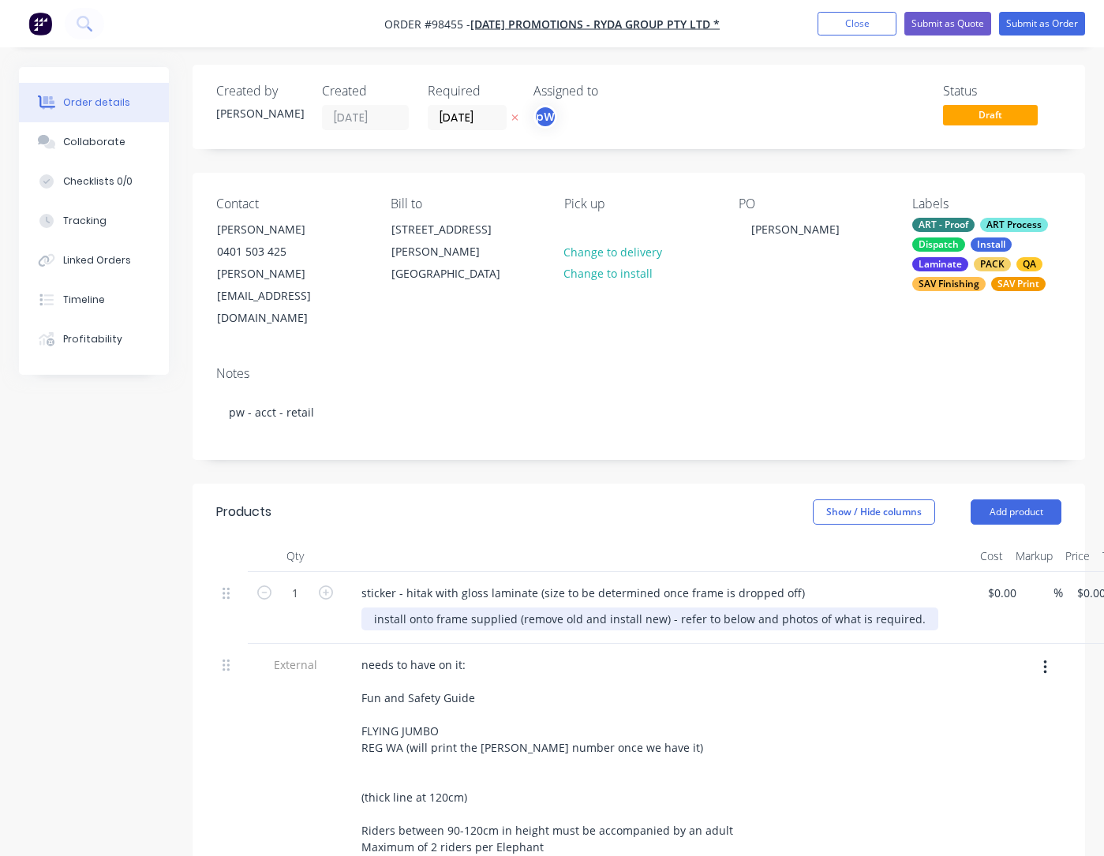
scroll to position [0, 0]
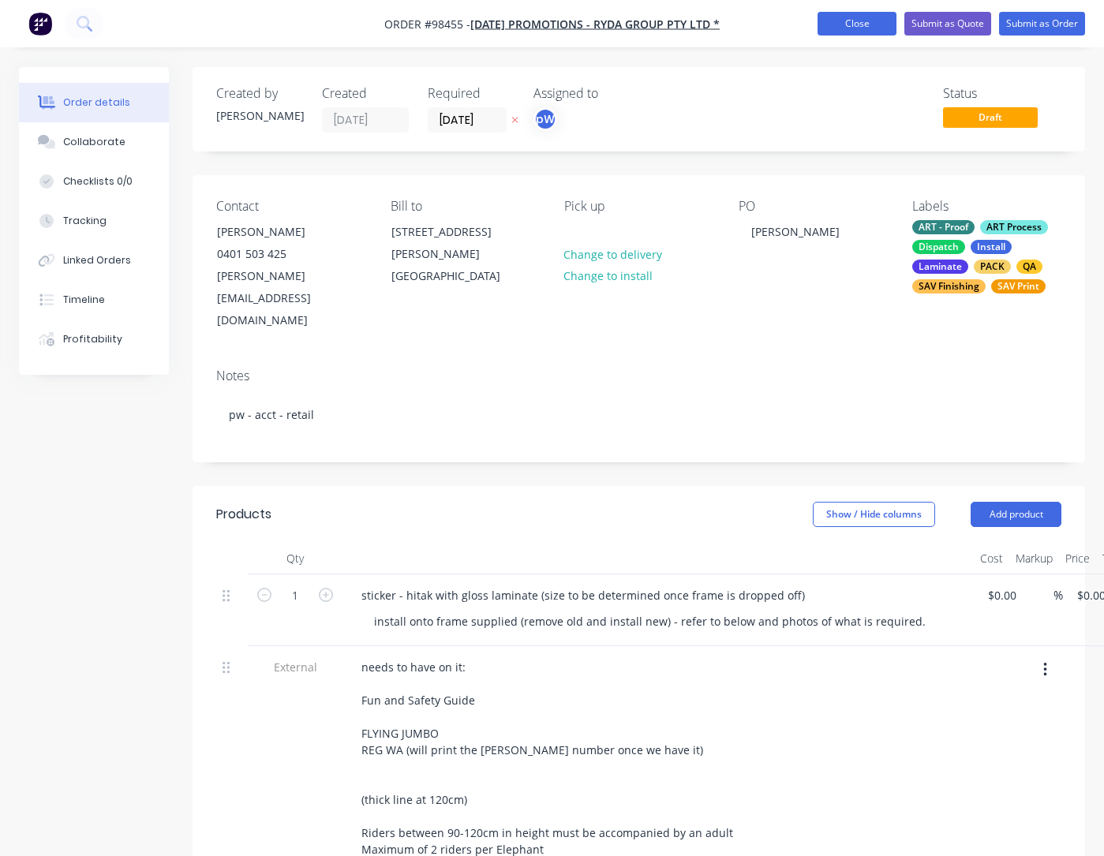
click at [866, 25] on button "Close" at bounding box center [856, 24] width 79 height 24
